Goal: Task Accomplishment & Management: Manage account settings

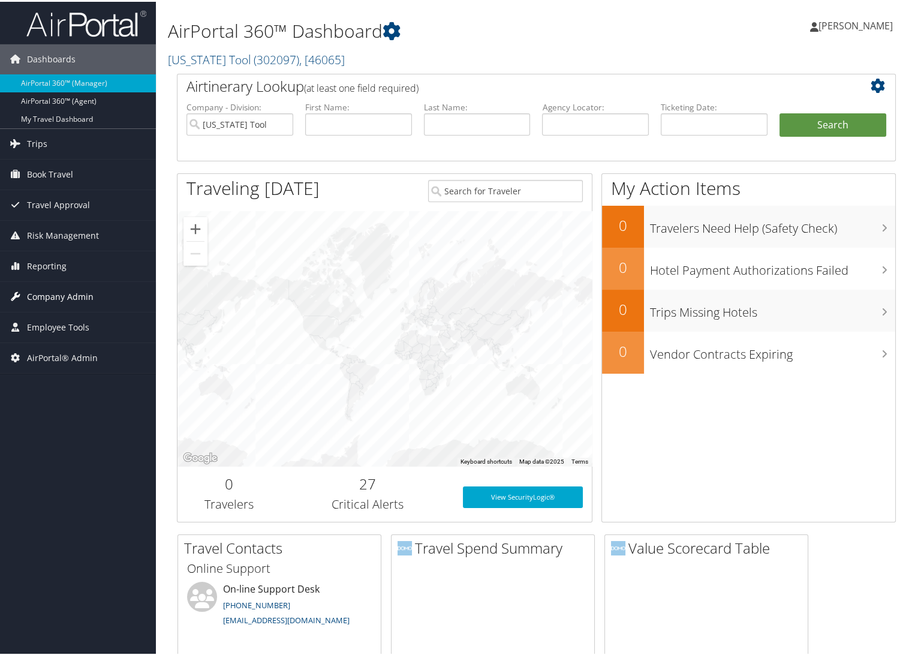
click at [59, 292] on span "Company Admin" at bounding box center [60, 295] width 67 height 30
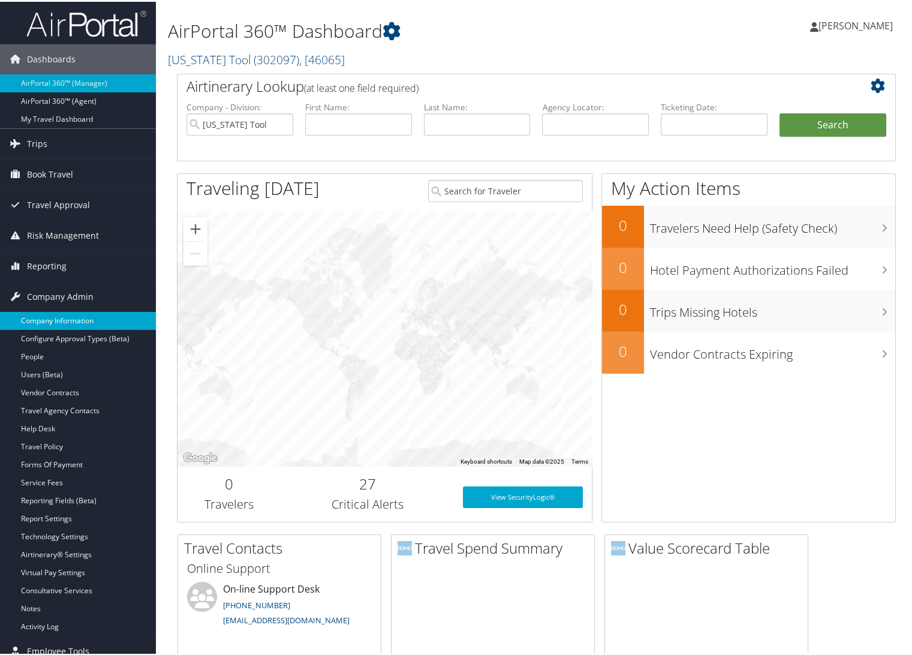
click at [77, 314] on link "Company Information" at bounding box center [78, 319] width 156 height 18
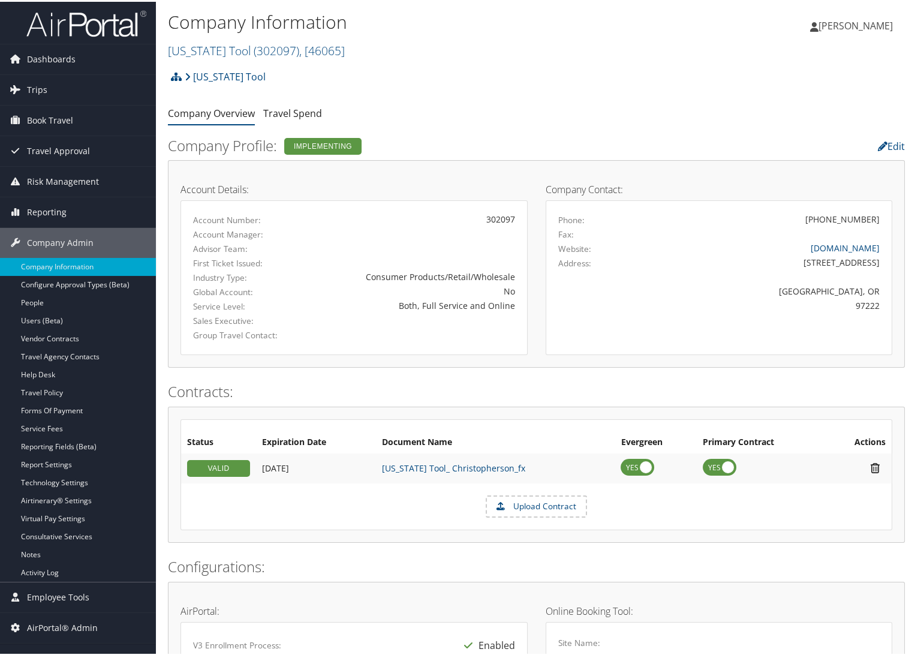
click at [205, 38] on h2 "Oregon Tool ( 302097 ) , [ 46065 ]" at bounding box center [413, 48] width 491 height 20
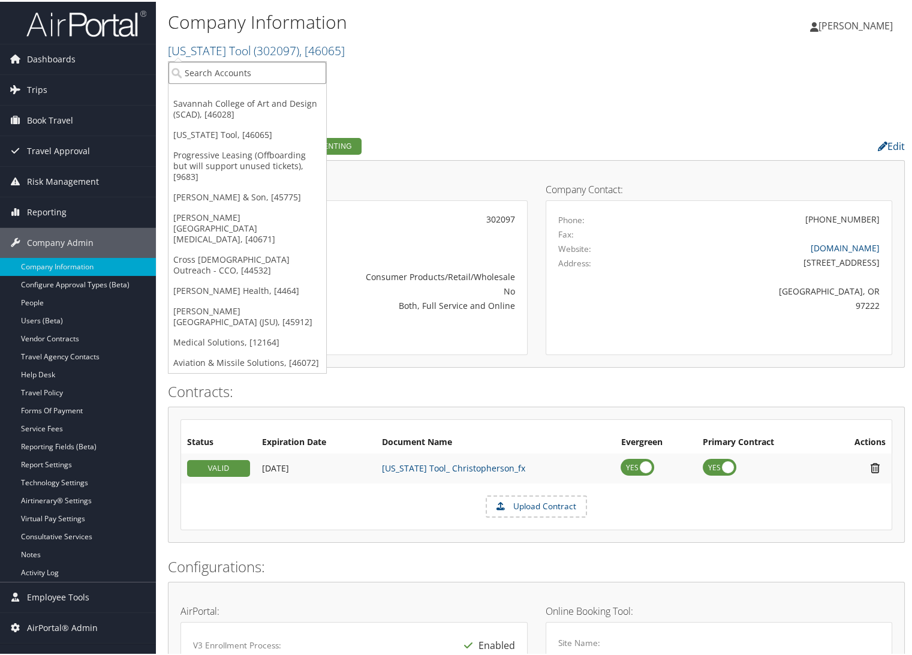
click at [211, 66] on input "search" at bounding box center [248, 71] width 158 height 22
type input "magna"
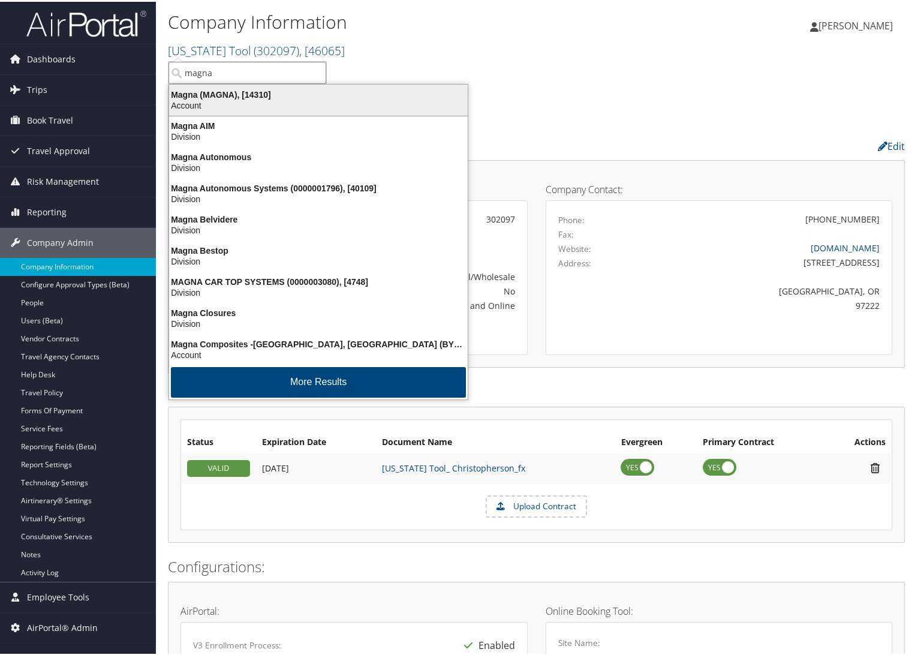
click at [201, 97] on div "Magna (MAGNA), [14310]" at bounding box center [318, 93] width 313 height 11
